Goal: Communication & Community: Answer question/provide support

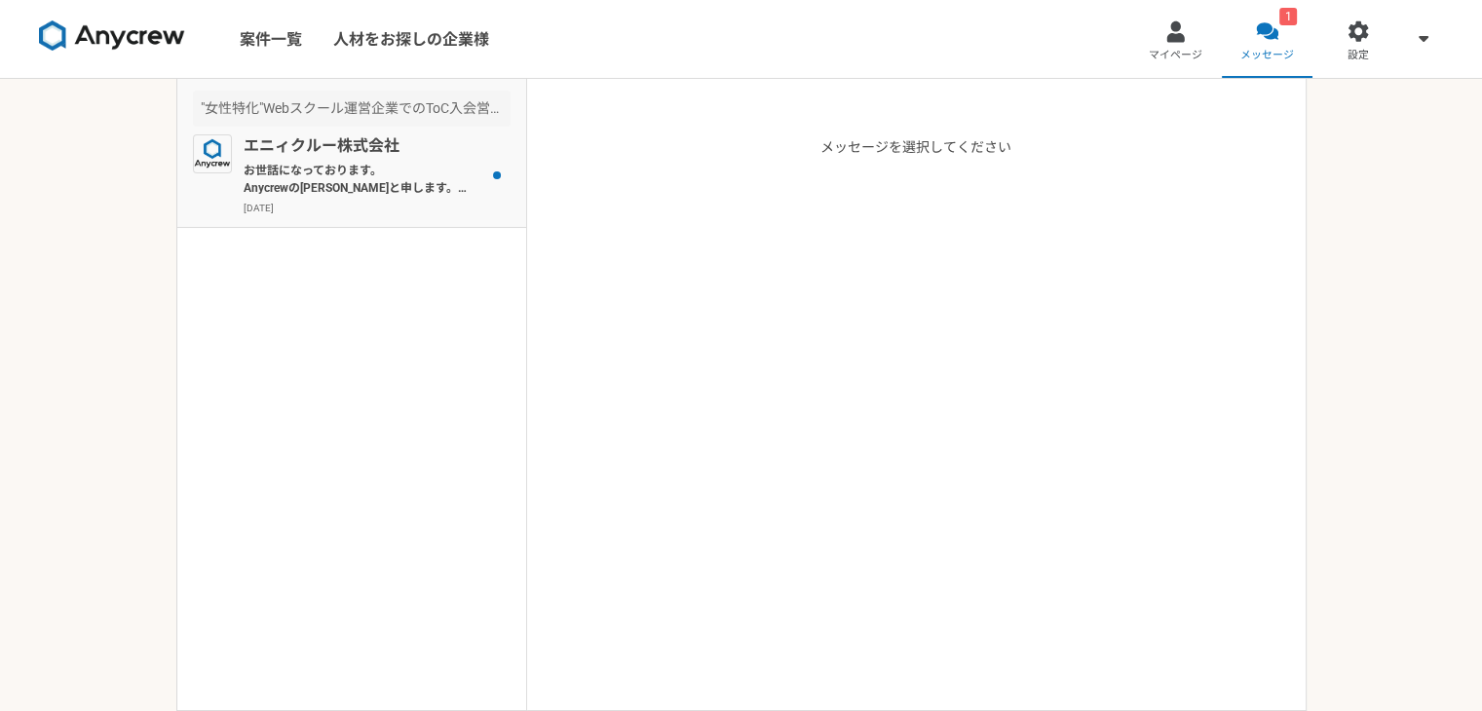
click at [321, 134] on article ""女性特化"Webスクール運営企業でのToC入会営業（フルリモート可） エニィクルー株式会社 お世話になっております。 Anycrewの[PERSON_NAM…" at bounding box center [351, 153] width 349 height 149
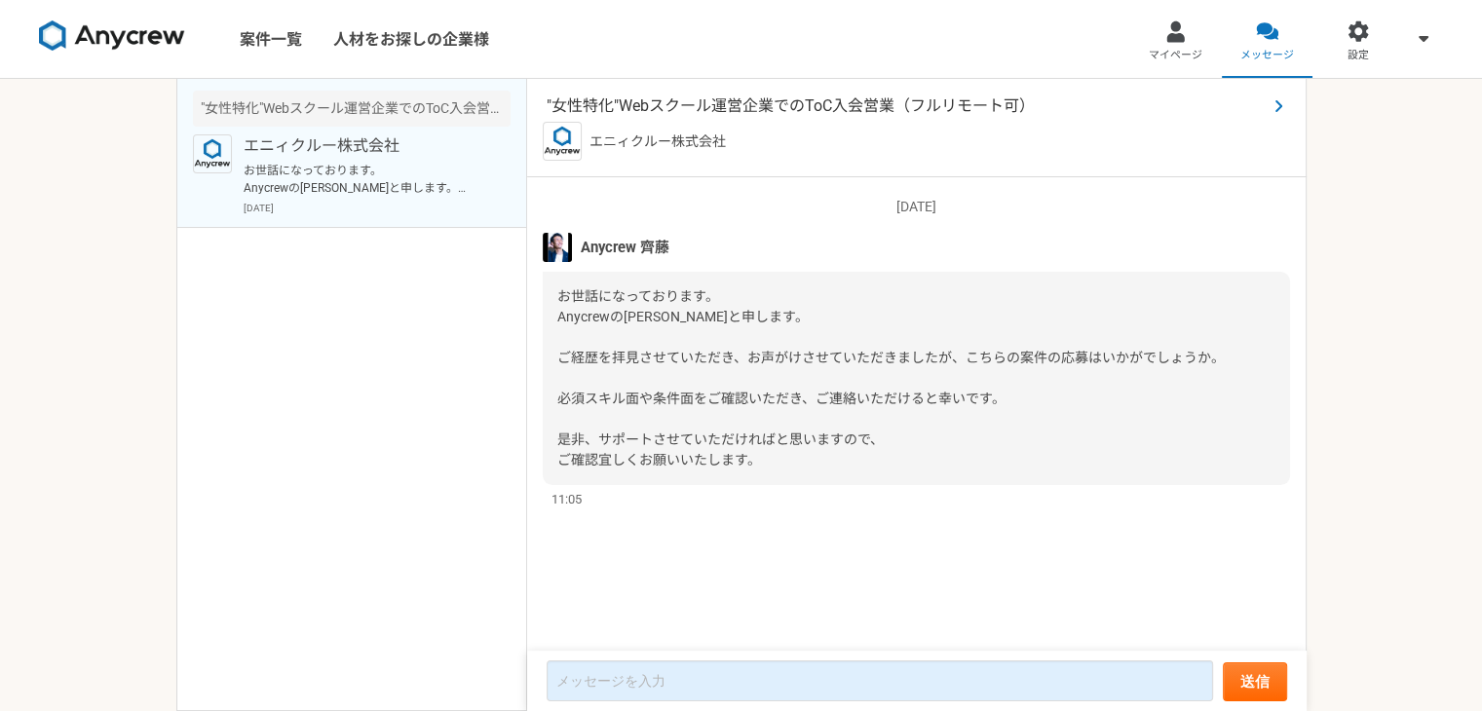
click at [726, 106] on span ""女性特化"Webスクール運営企業でのToC入会営業（フルリモート可）" at bounding box center [907, 106] width 720 height 23
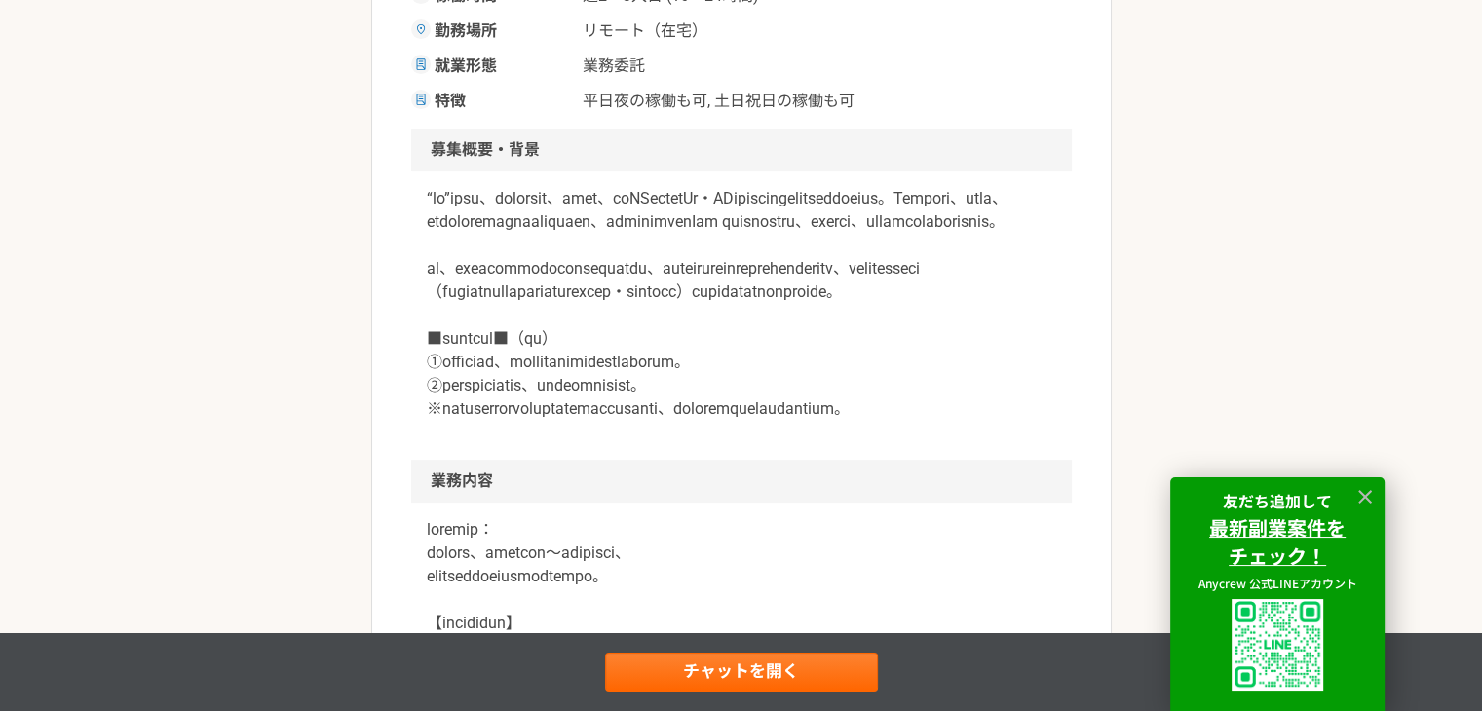
scroll to position [682, 0]
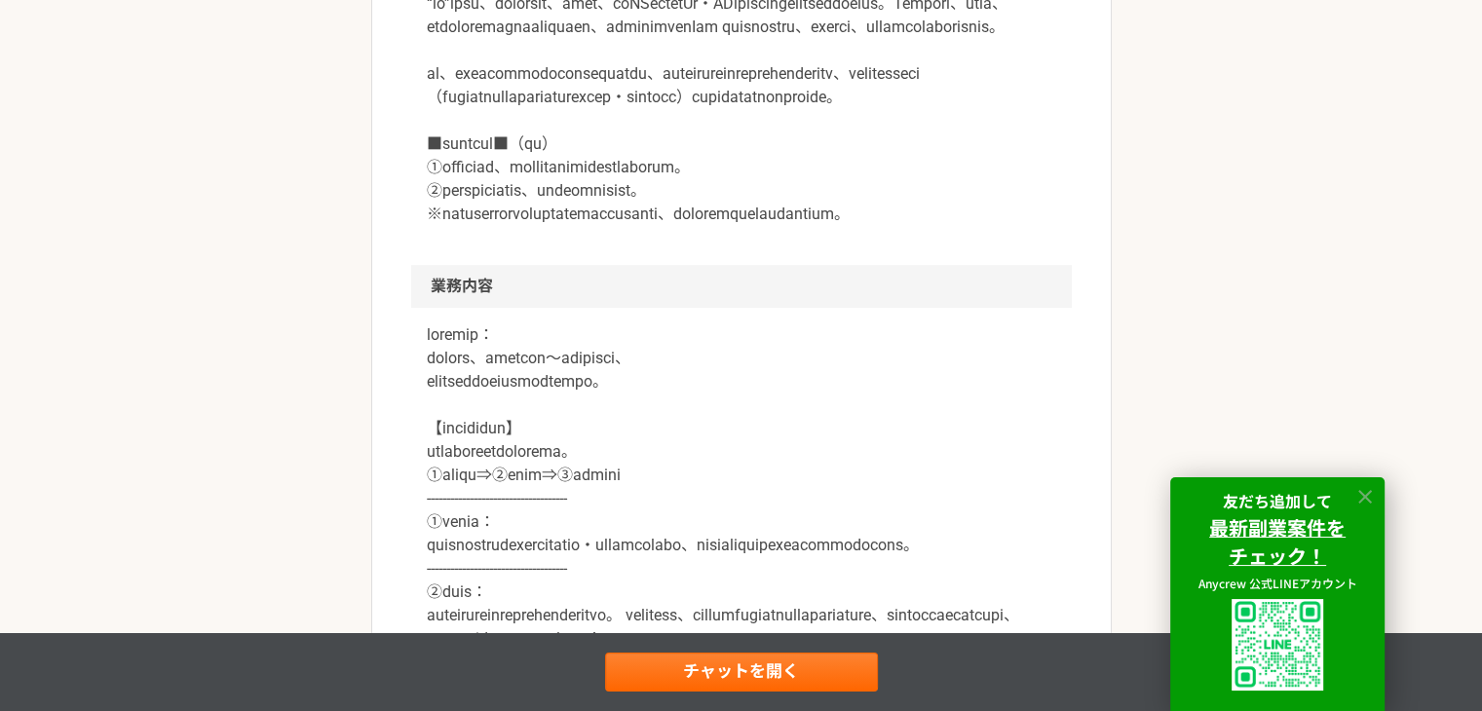
click at [1364, 495] on icon at bounding box center [1365, 497] width 14 height 14
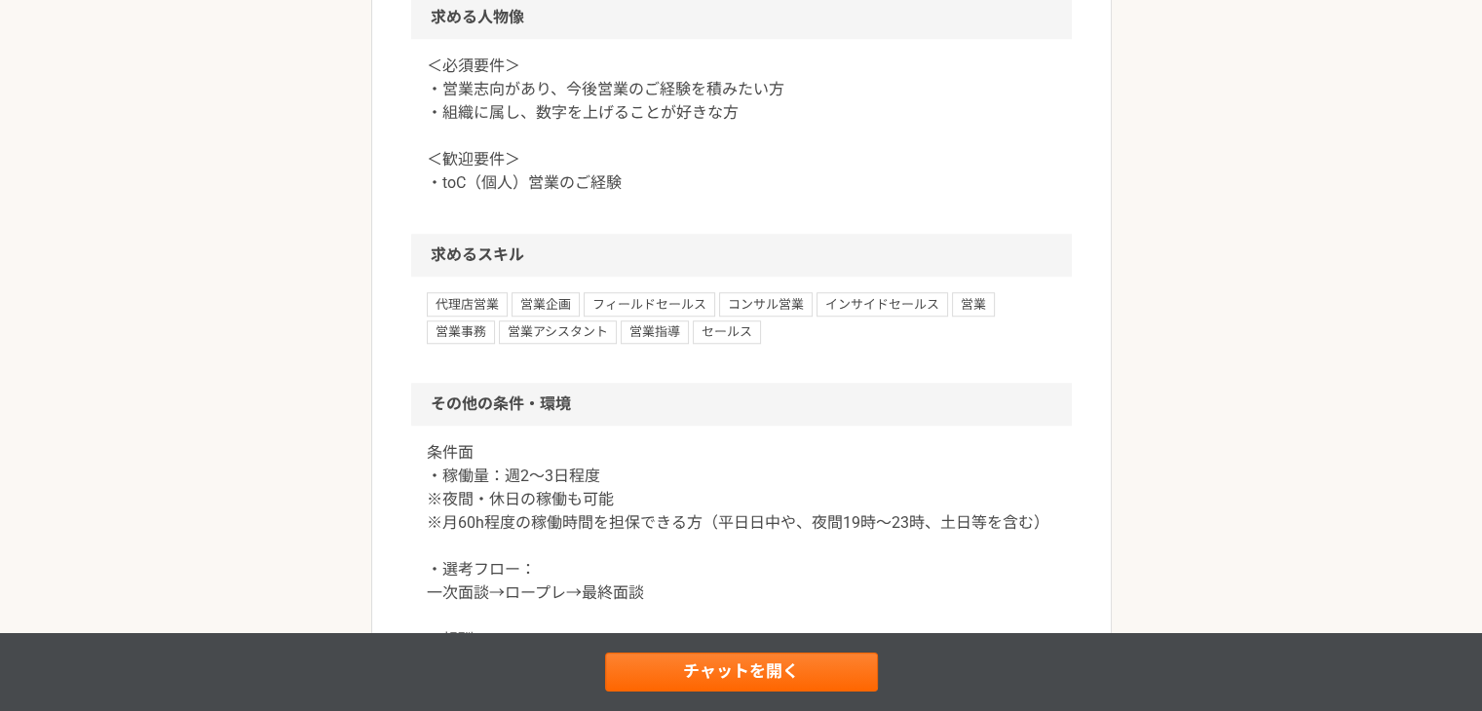
scroll to position [1364, 0]
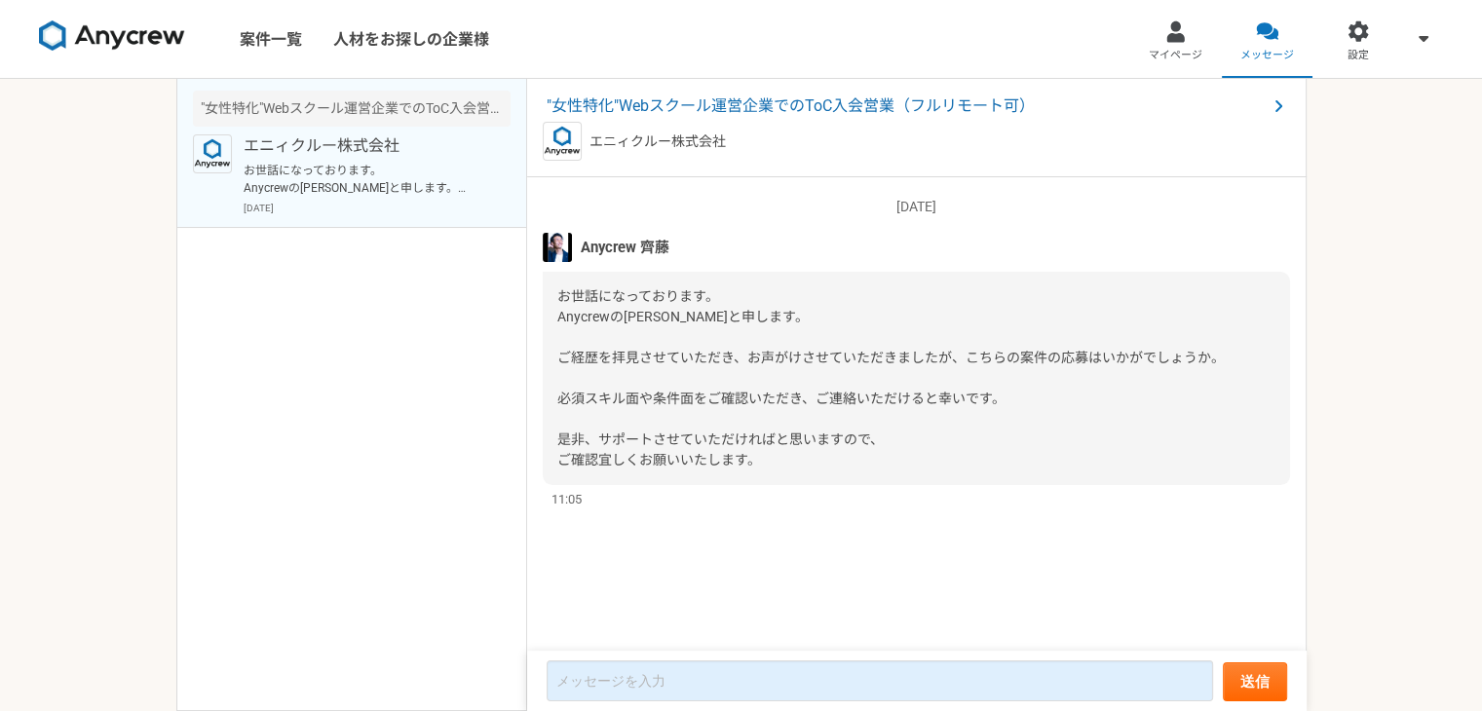
click at [614, 312] on span "お世話になっております。 Anycrewの[PERSON_NAME]と申します。 ご経歴を拝見させていただき、お声がけさせていただきましたが、こちらの案件の応…" at bounding box center [891, 377] width 668 height 179
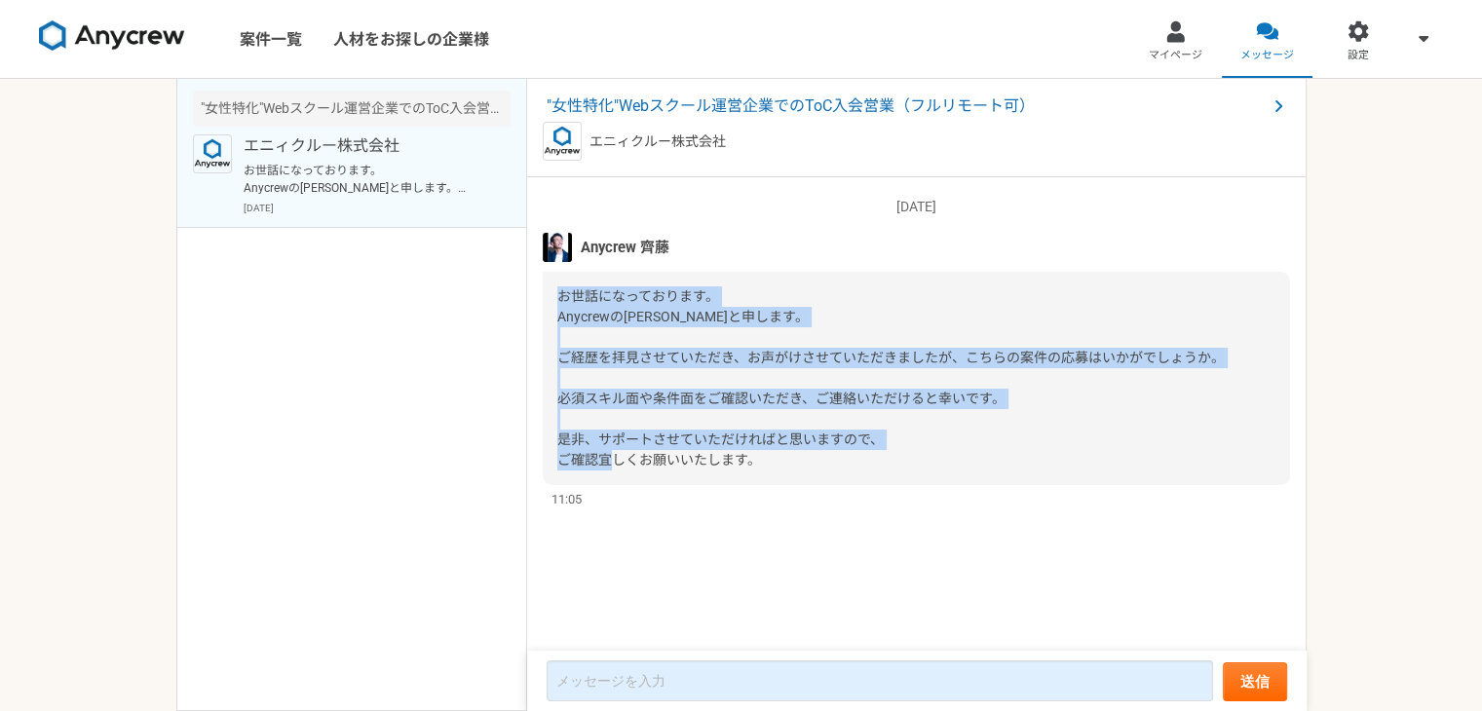
drag, startPoint x: 555, startPoint y: 297, endPoint x: 815, endPoint y: 465, distance: 308.7
click at [815, 465] on div "お世話になっております。 Anycrewの[PERSON_NAME]と申します。 ご経歴を拝見させていただき、お声がけさせていただきましたが、こちらの案件の応…" at bounding box center [916, 378] width 747 height 213
copy span "お世話になっております。 Anycrewの[PERSON_NAME]と申します。 ご経歴を拝見させていただき、お声がけさせていただきましたが、こちらの案件の応…"
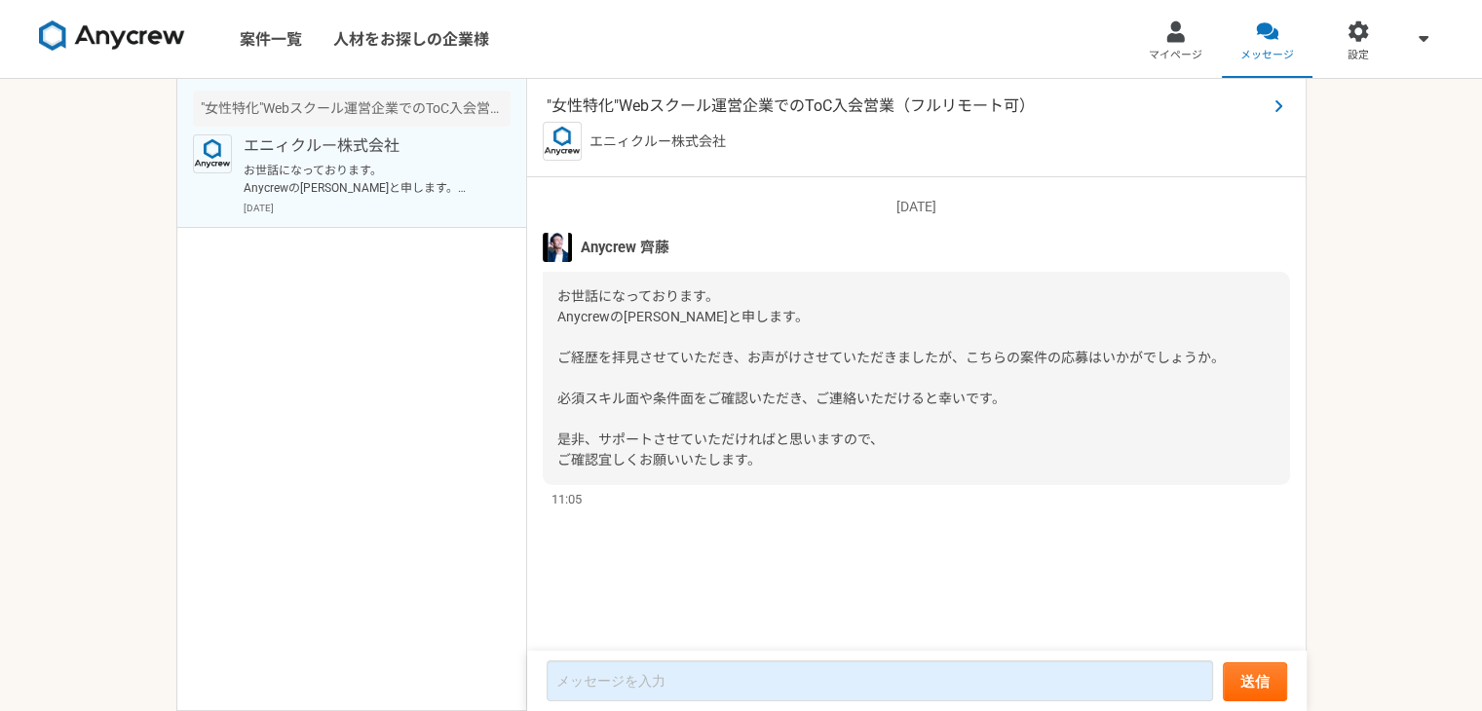
click at [651, 103] on span ""女性特化"Webスクール運営企業でのToC入会営業（フルリモート可）" at bounding box center [907, 106] width 720 height 23
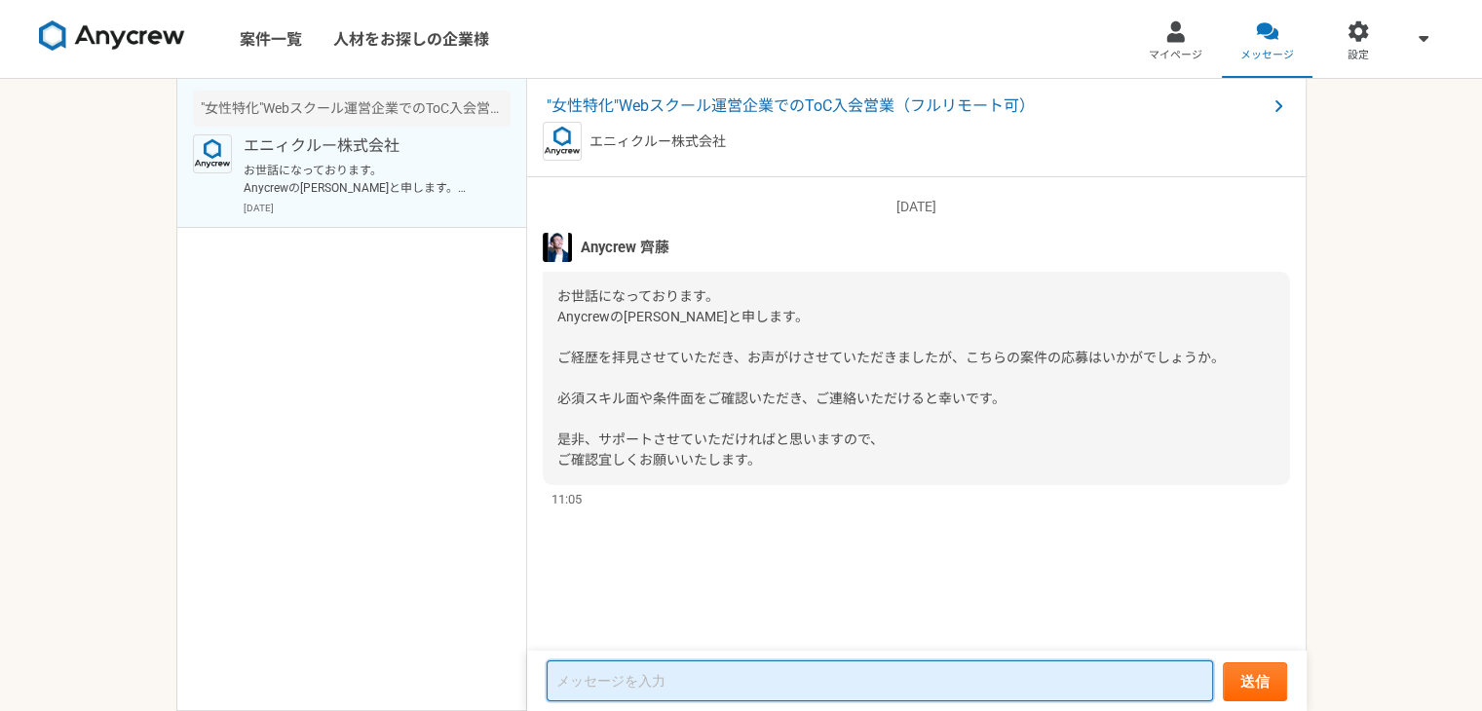
click at [631, 679] on textarea at bounding box center [880, 681] width 667 height 41
paste textarea "[PERSON_NAME]様 お世話になっております。ご連絡いただきありがとうございます。 ご提案いただいた案件について拝見しました。ぜひ興味がございますので…"
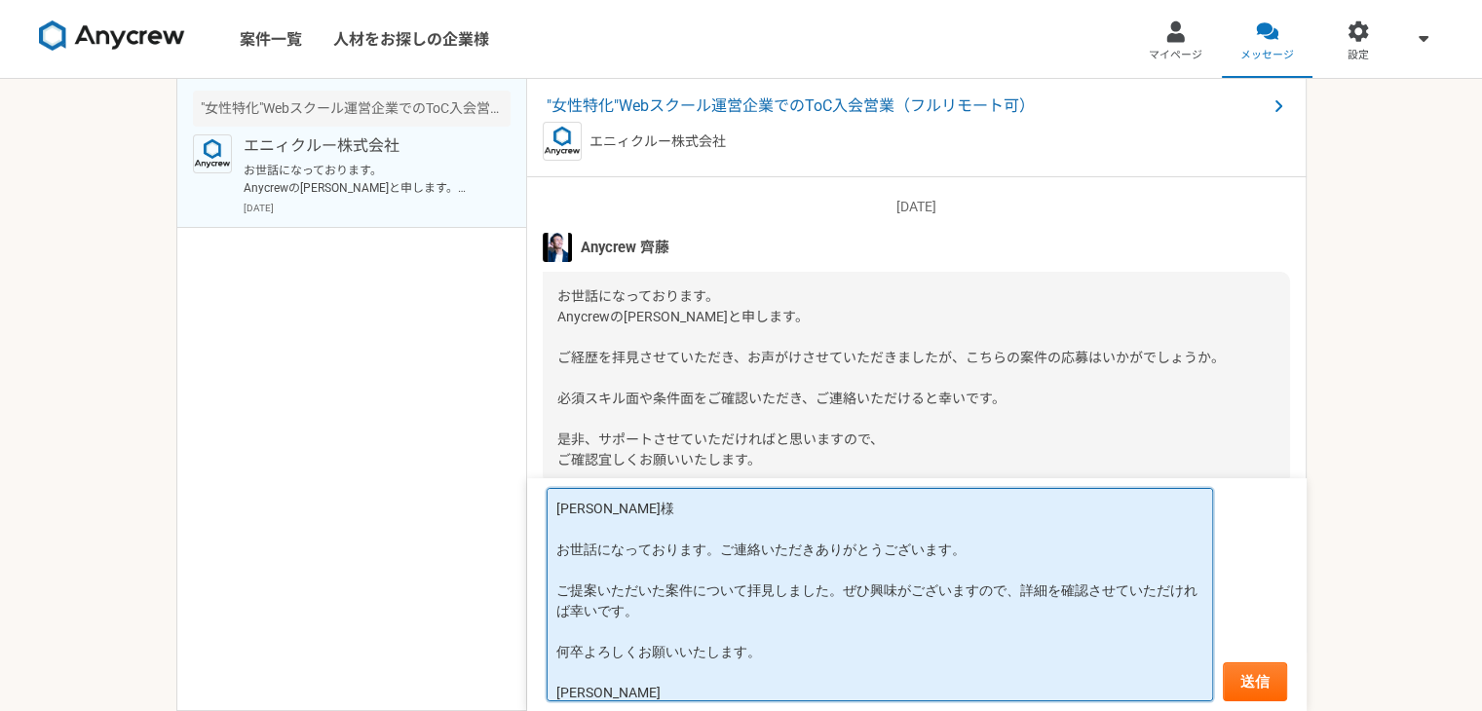
click at [624, 565] on textarea "[PERSON_NAME]様 お世話になっております。ご連絡いただきありがとうございます。 ご提案いただいた案件について拝見しました。ぜひ興味がございますので…" at bounding box center [880, 594] width 667 height 213
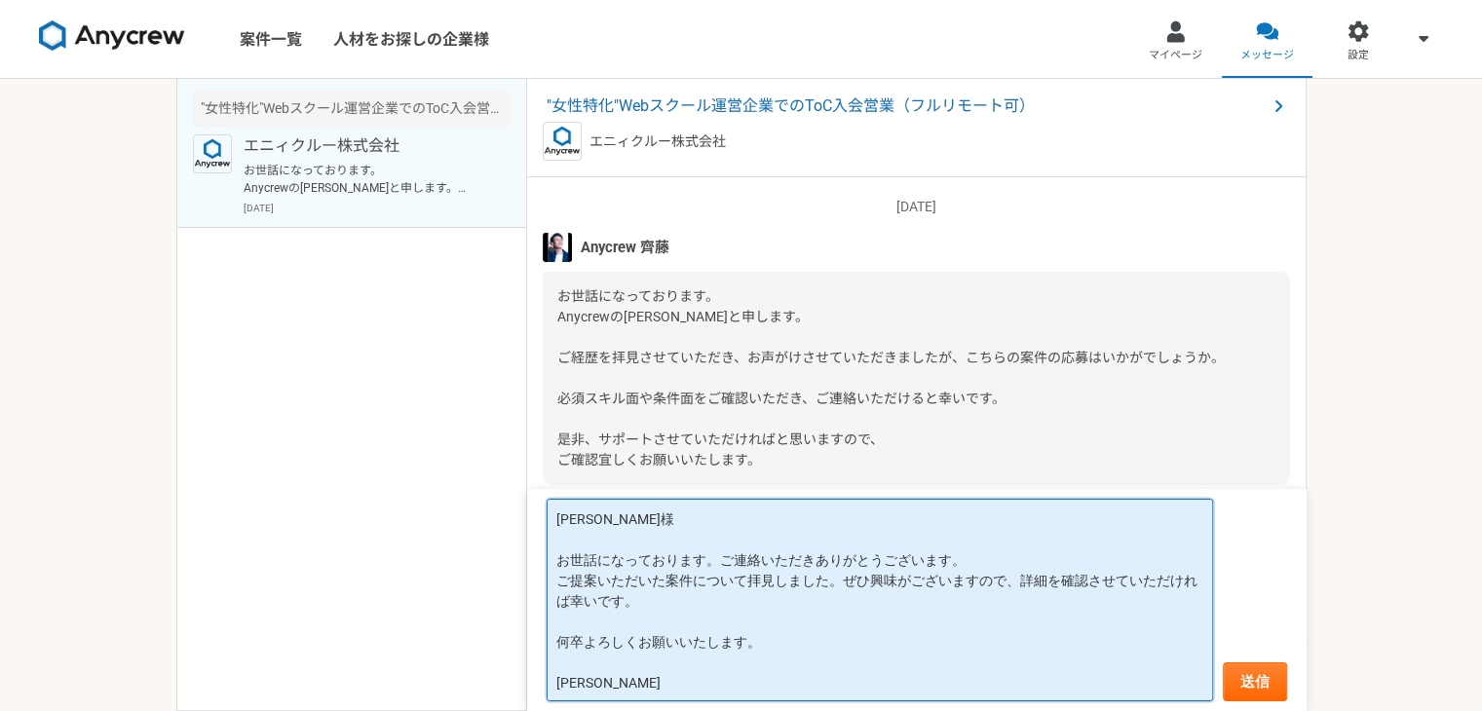
scroll to position [1, 0]
type textarea "[PERSON_NAME]様 お世話になっております。ご連絡いただきありがとうございます。 ご提案いただいた案件について拝見しました。ぜひ興味がございますので…"
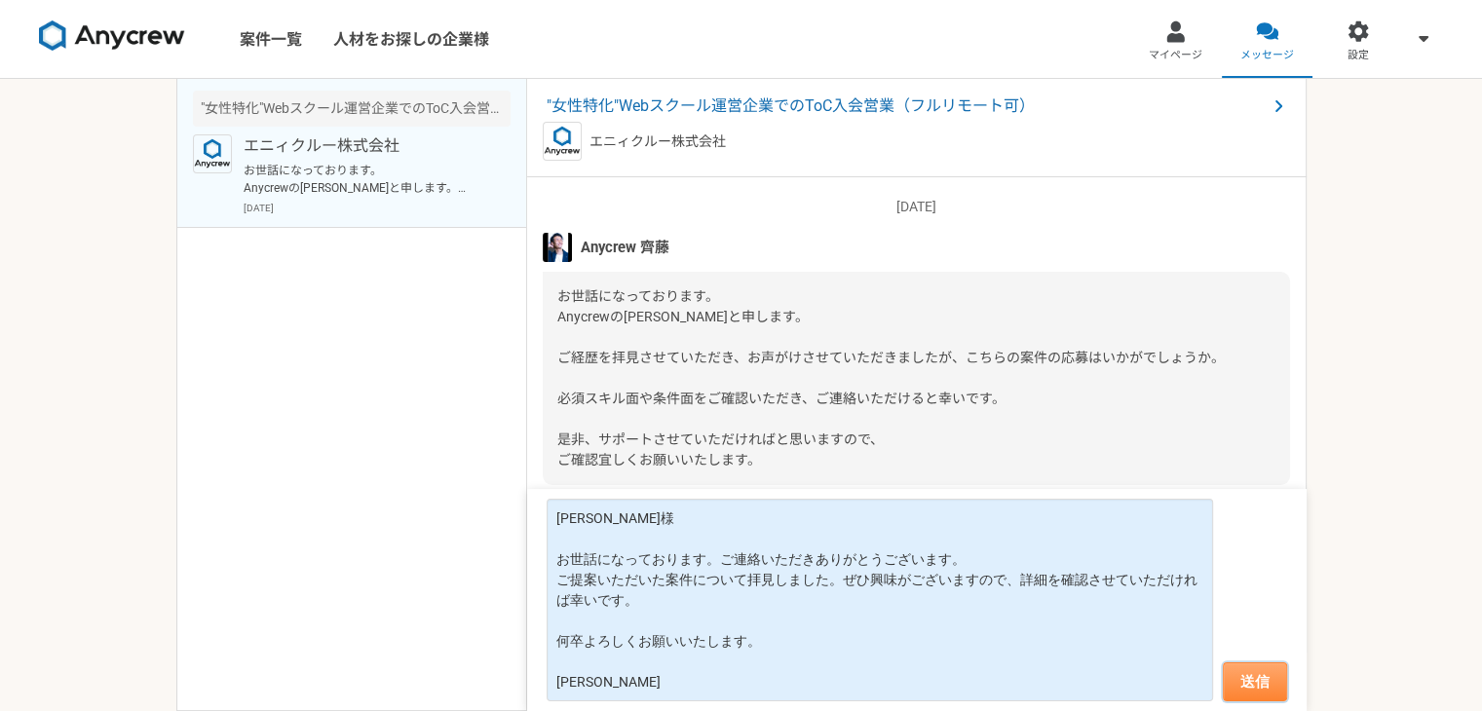
click at [1272, 679] on button "送信" at bounding box center [1255, 682] width 64 height 39
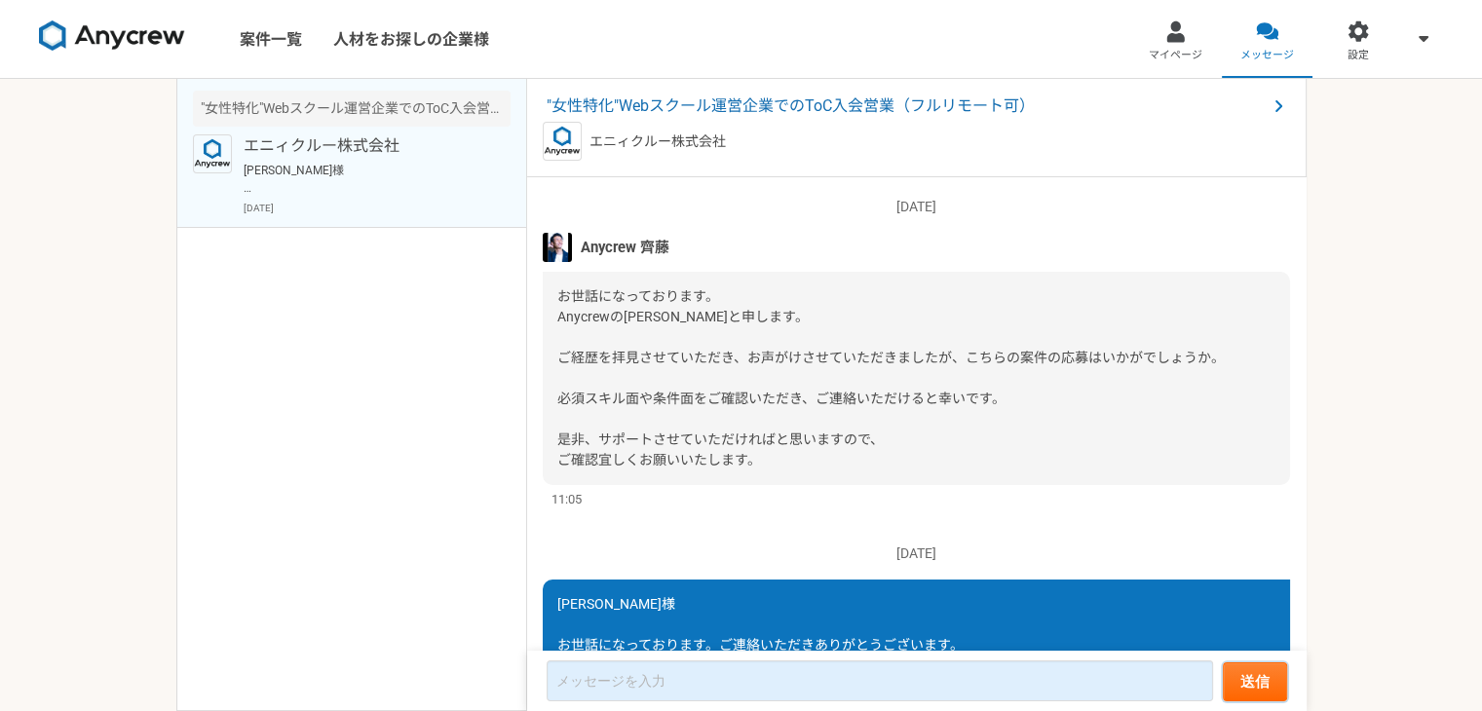
scroll to position [222, 0]
